Goal: Information Seeking & Learning: Find contact information

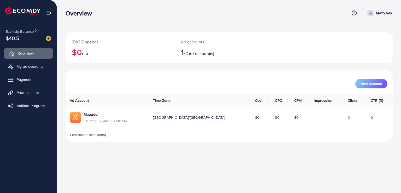
click at [15, 51] on link "Overview" at bounding box center [28, 53] width 49 height 10
click at [23, 71] on link "My ad accounts" at bounding box center [28, 66] width 49 height 10
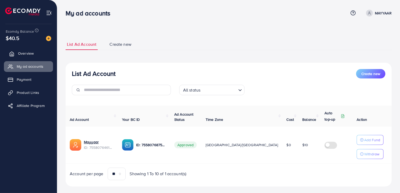
click at [20, 51] on span "Overview" at bounding box center [26, 53] width 16 height 5
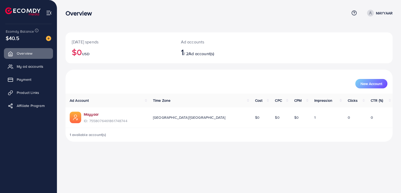
click at [89, 113] on link "Mayyaar" at bounding box center [91, 113] width 15 height 5
click at [201, 54] on span "Ad account(s)" at bounding box center [201, 54] width 26 height 6
click at [188, 42] on p "Ad accounts" at bounding box center [215, 42] width 69 height 6
click at [19, 62] on link "My ad accounts" at bounding box center [28, 66] width 49 height 10
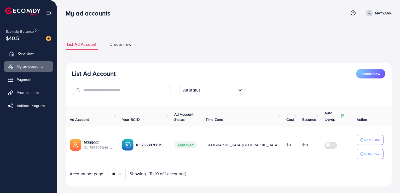
click at [18, 51] on span "Overview" at bounding box center [26, 53] width 16 height 5
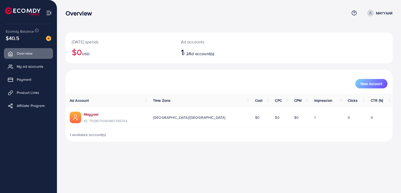
click at [92, 115] on link "Mayyaar" at bounding box center [91, 113] width 15 height 5
click at [353, 13] on icon at bounding box center [353, 12] width 5 height 5
click at [323, 40] on span "Contact Support" at bounding box center [336, 41] width 31 height 6
click at [209, 151] on div "Overview Help Center Contact Support Term and policy About Us MAYYAAR Profile L…" at bounding box center [200, 96] width 401 height 193
